Goal: Use online tool/utility: Utilize a website feature to perform a specific function

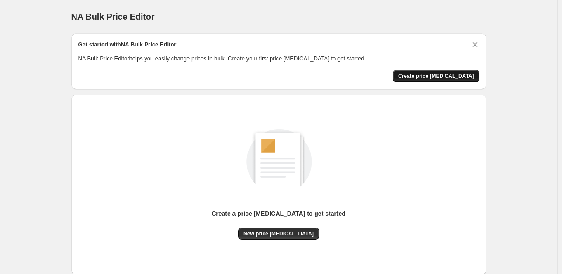
click at [463, 74] on span "Create price [MEDICAL_DATA]" at bounding box center [436, 76] width 76 height 7
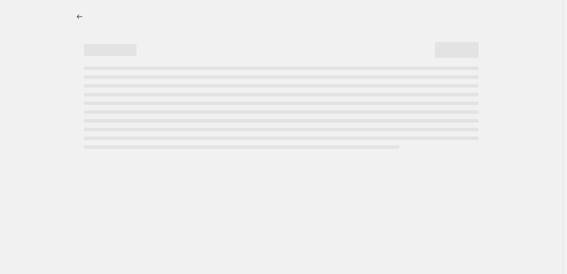
select select "percentage"
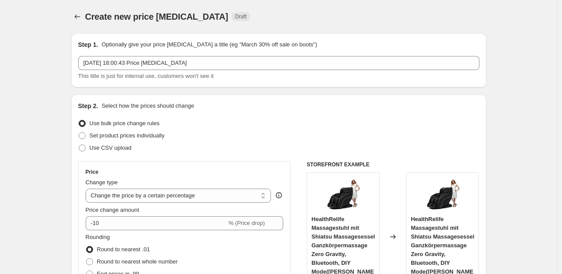
scroll to position [44, 0]
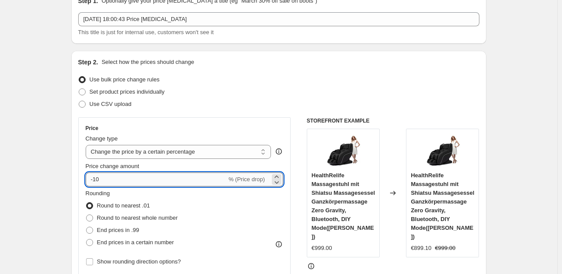
click at [111, 181] on input "-10" at bounding box center [156, 179] width 141 height 14
type input "-1"
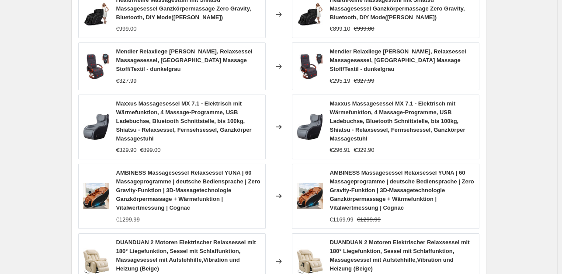
scroll to position [693, 0]
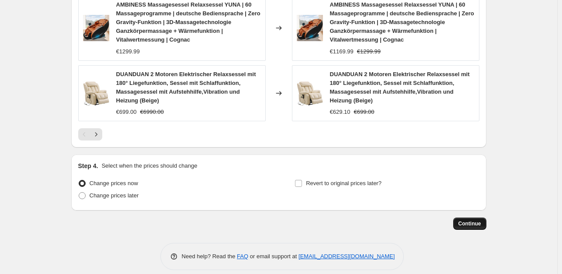
type input "-35"
click at [475, 220] on span "Continue" at bounding box center [470, 223] width 23 height 7
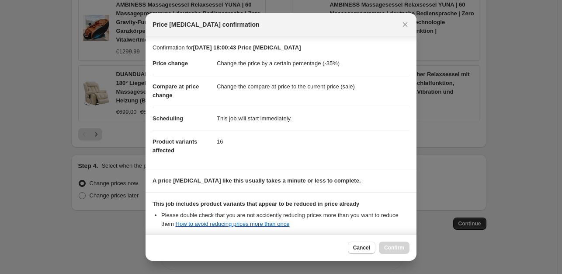
scroll to position [94, 0]
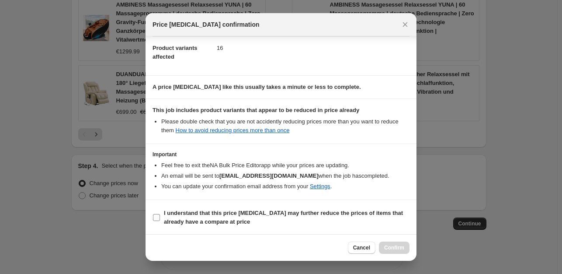
click at [157, 218] on input "I understand that this price [MEDICAL_DATA] may further reduce the prices of it…" at bounding box center [156, 217] width 7 height 7
checkbox input "true"
click at [399, 249] on span "Confirm" at bounding box center [394, 247] width 20 height 7
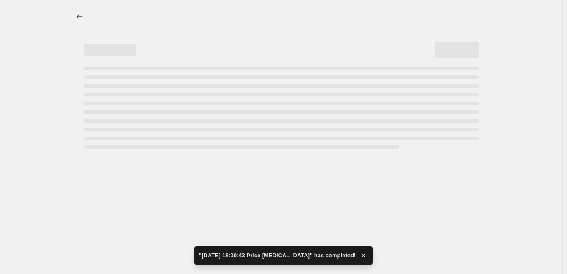
select select "percentage"
